Goal: Task Accomplishment & Management: Manage account settings

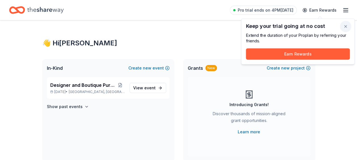
click at [344, 26] on button "button" at bounding box center [345, 26] width 11 height 11
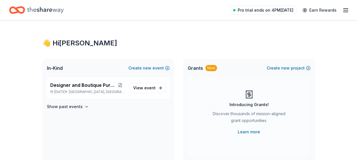
click at [262, 12] on span "Pro trial ends on 4PM[DATE]" at bounding box center [266, 10] width 56 height 7
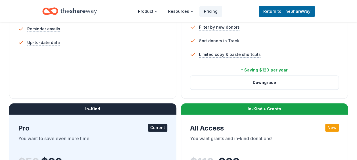
scroll to position [223, 0]
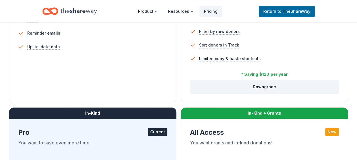
click at [271, 86] on button "Downgrade" at bounding box center [264, 87] width 149 height 14
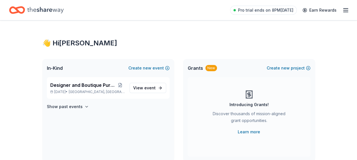
click at [346, 7] on icon "button" at bounding box center [345, 10] width 7 height 7
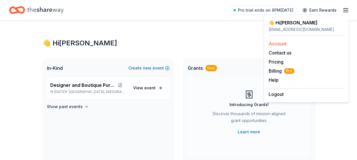
click at [277, 46] on div "Account" at bounding box center [307, 43] width 76 height 7
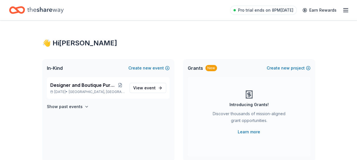
click at [347, 11] on icon "button" at bounding box center [345, 10] width 7 height 7
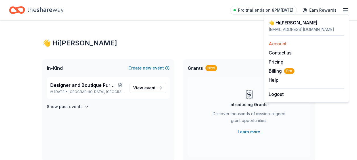
click at [275, 43] on link "Account" at bounding box center [278, 44] width 18 height 6
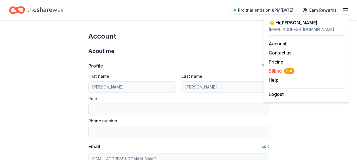
click at [274, 72] on span "Billing Pro" at bounding box center [282, 71] width 26 height 7
